Goal: Information Seeking & Learning: Learn about a topic

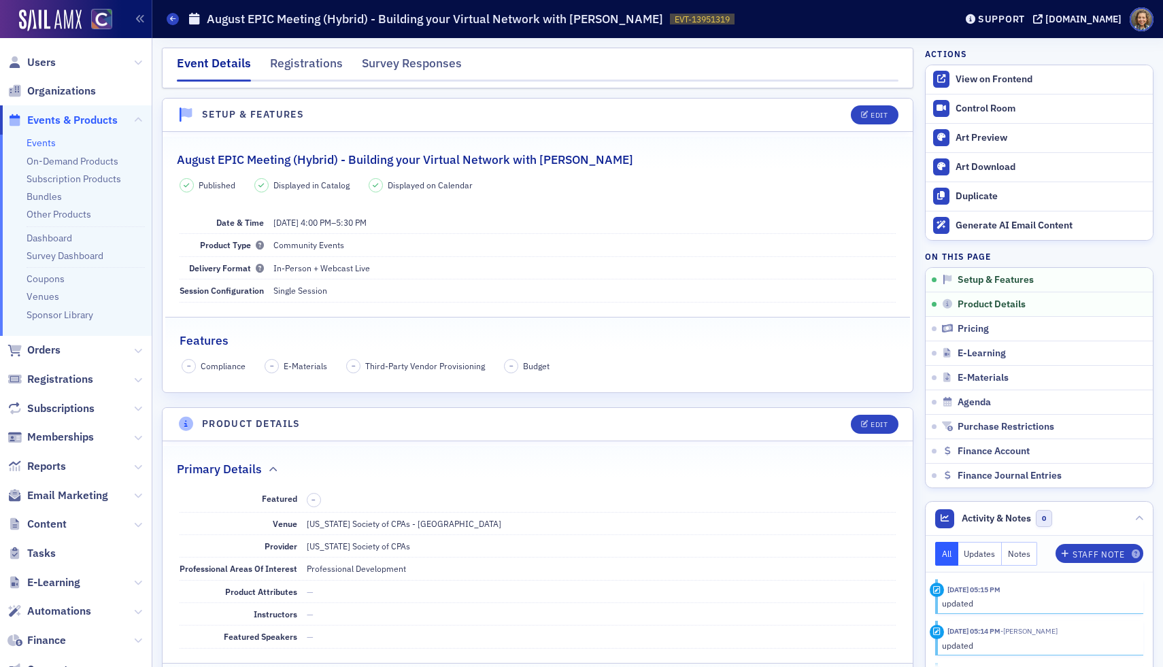
click at [41, 144] on link "Events" at bounding box center [41, 143] width 29 height 12
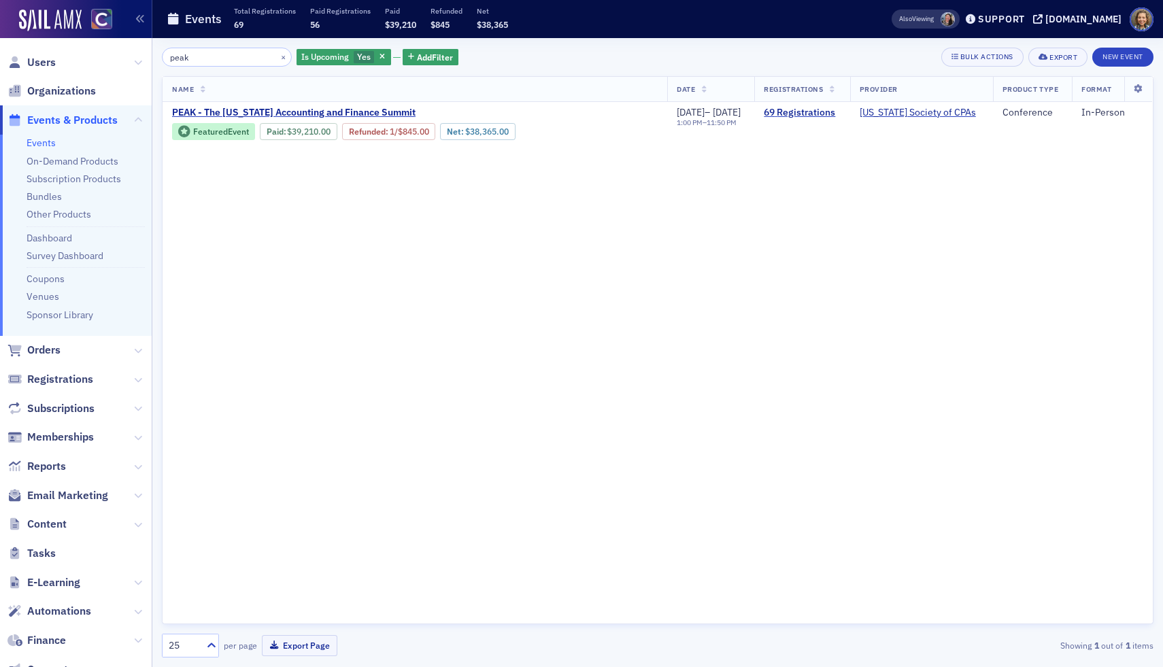
drag, startPoint x: 217, startPoint y: 61, endPoint x: 118, endPoint y: 44, distance: 100.8
click at [118, 44] on div "Users Organizations Events & Products Events On-Demand Products Subscription Pr…" at bounding box center [581, 333] width 1163 height 667
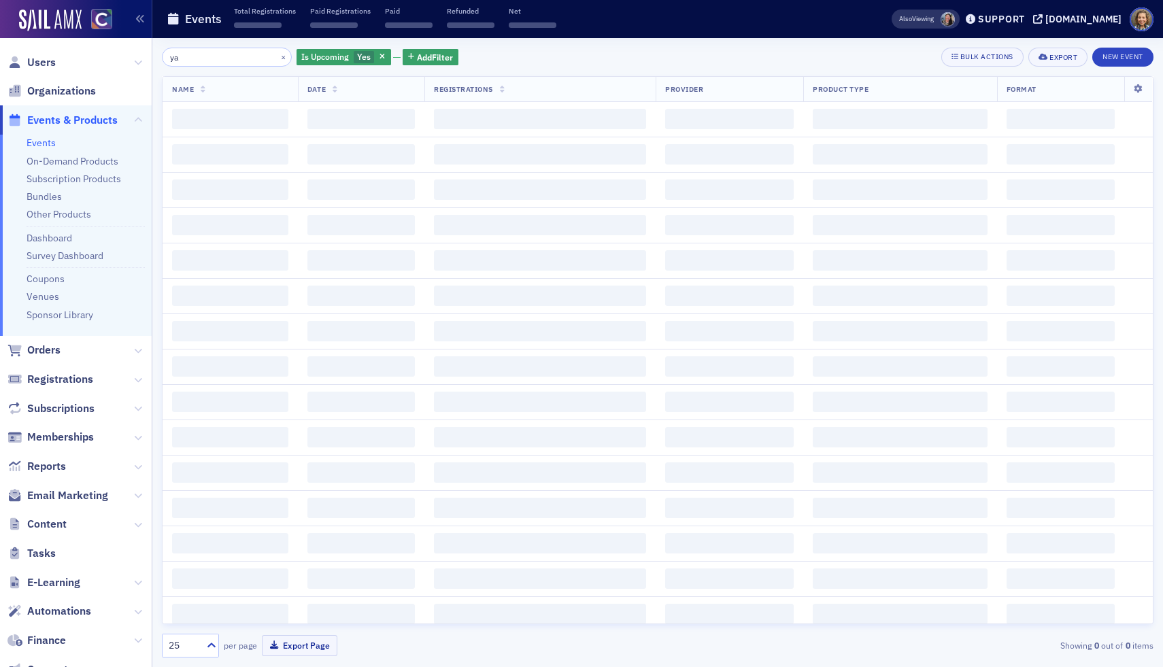
type input "y"
